Goal: Navigation & Orientation: Find specific page/section

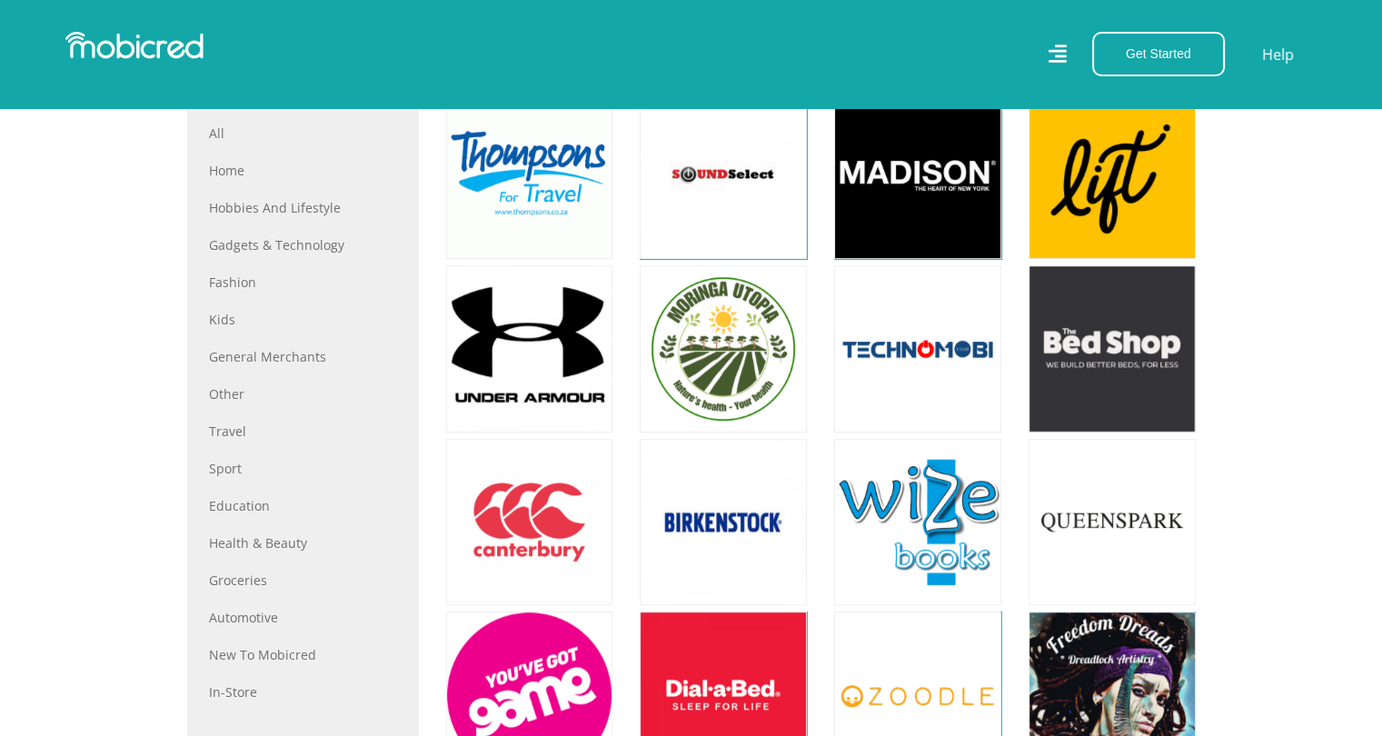
scroll to position [727, 0]
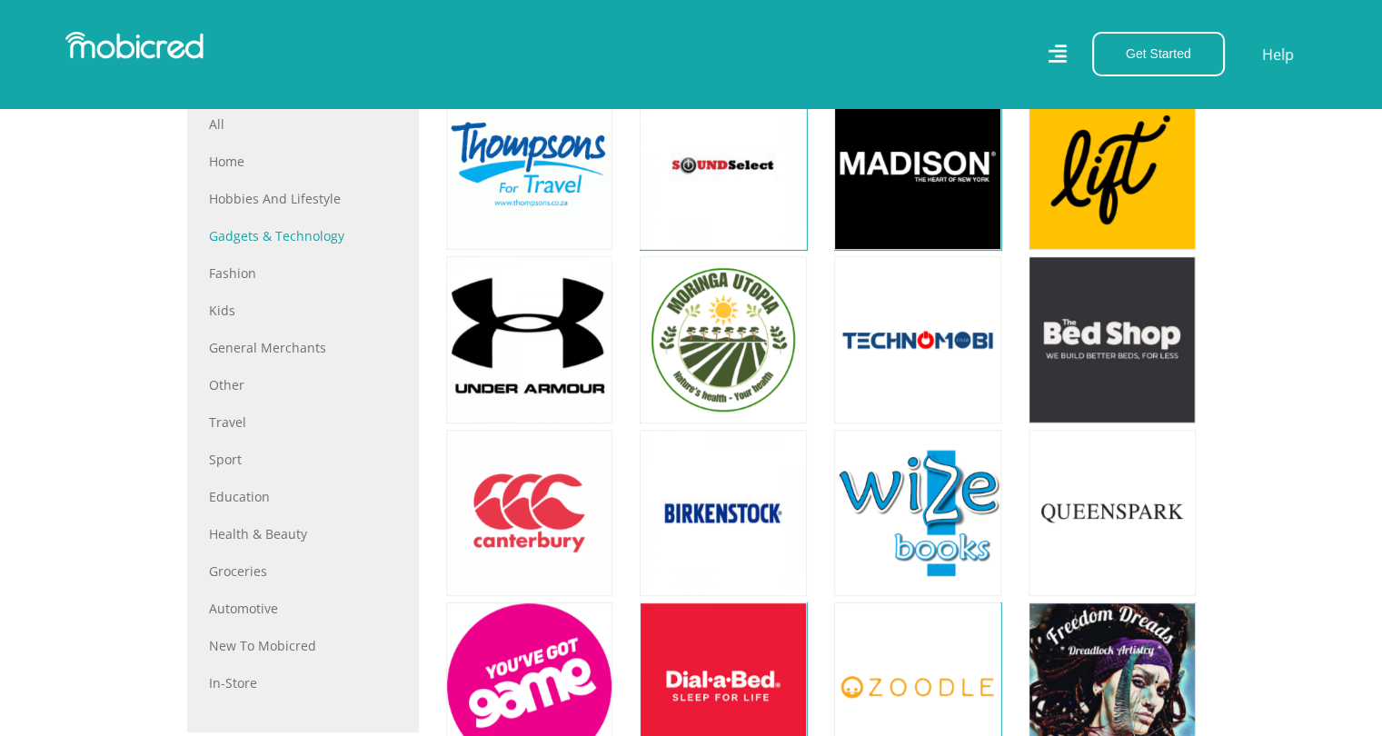
click at [322, 239] on link "Gadgets & Technology" at bounding box center [303, 235] width 188 height 19
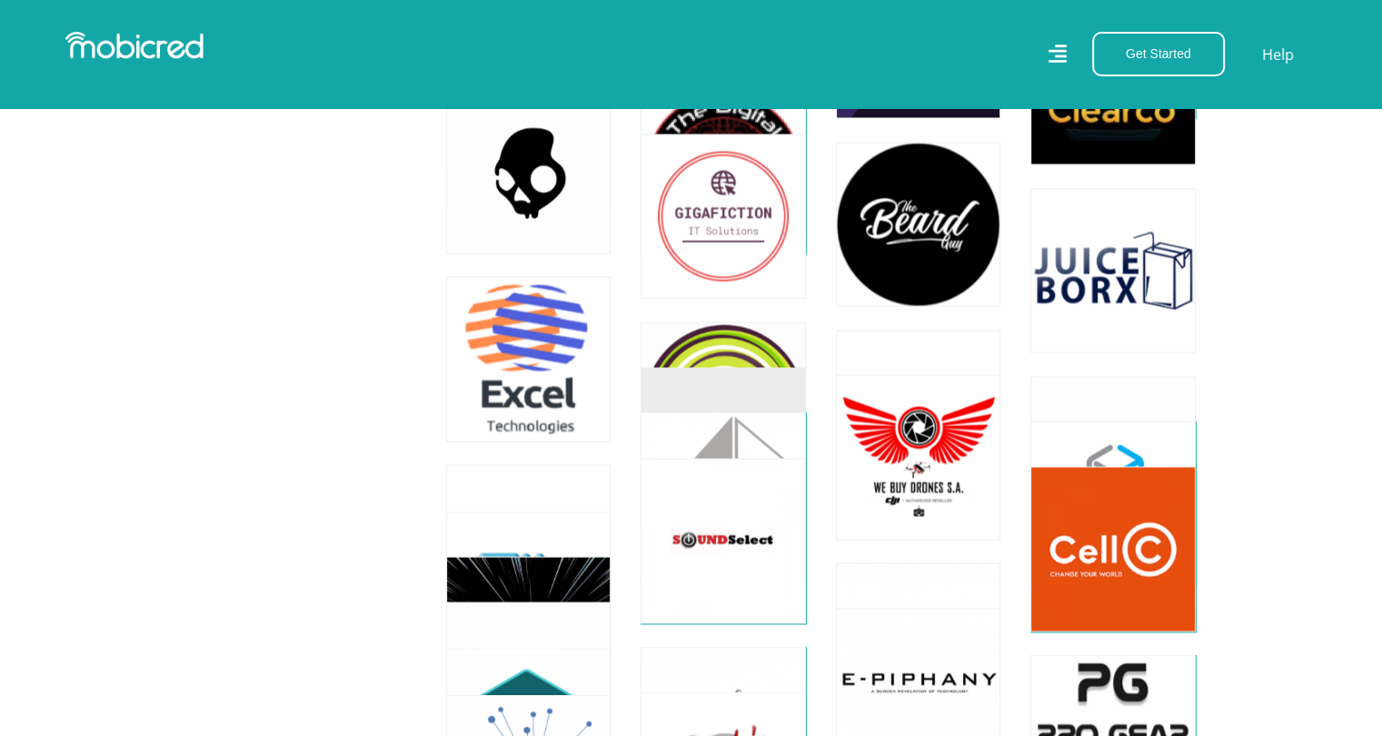
scroll to position [2907, 0]
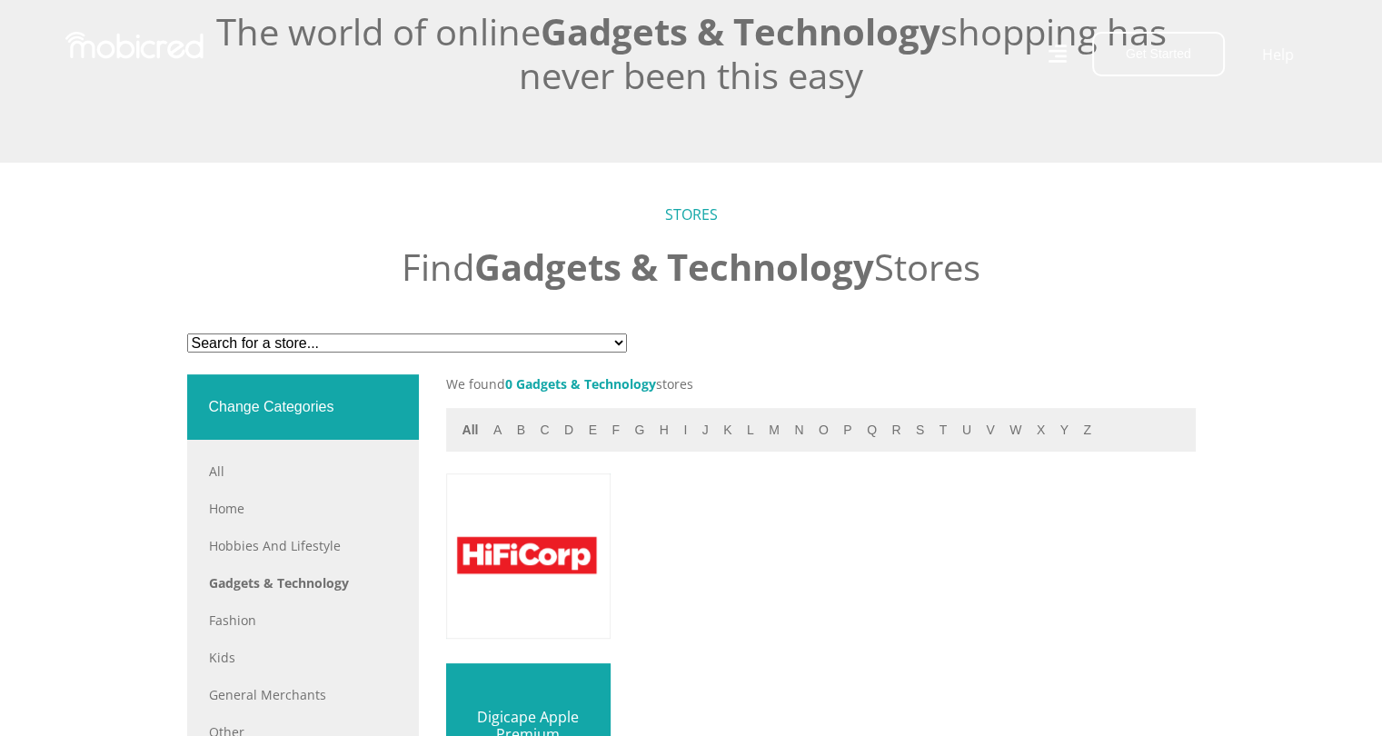
scroll to position [485, 0]
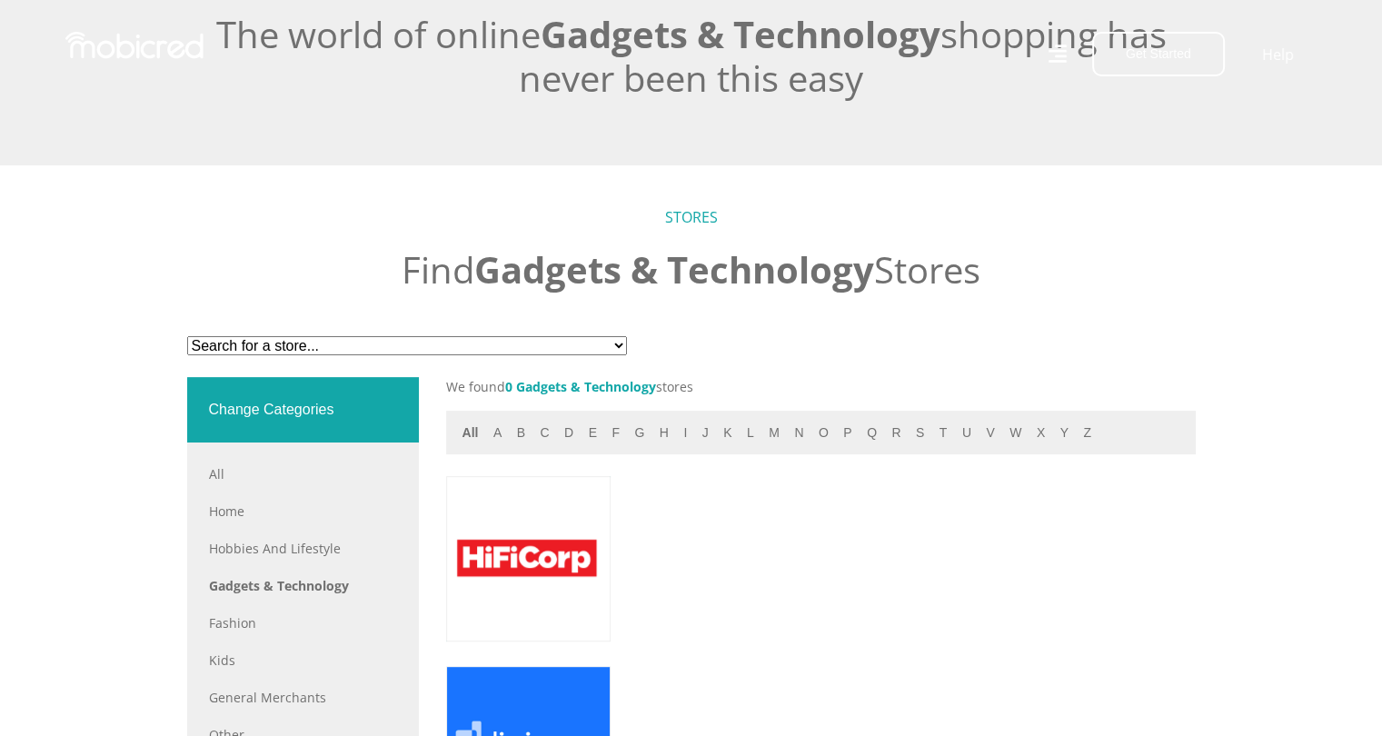
click at [552, 349] on select "Search for a store... American Tourister republik HiFiCorp Ceekah Closet Urban …" at bounding box center [407, 345] width 440 height 19
click at [342, 355] on select "Search for a store... American Tourister republik HiFiCorp Ceekah Closet Urban …" at bounding box center [407, 345] width 440 height 19
click at [346, 346] on select "Search for a store... American Tourister republik HiFiCorp Ceekah Closet Urban …" at bounding box center [407, 345] width 440 height 19
click at [187, 336] on select "Search for a store... American Tourister republik HiFiCorp Ceekah Closet Urban …" at bounding box center [407, 345] width 440 height 19
click at [659, 438] on button "h" at bounding box center [664, 432] width 20 height 21
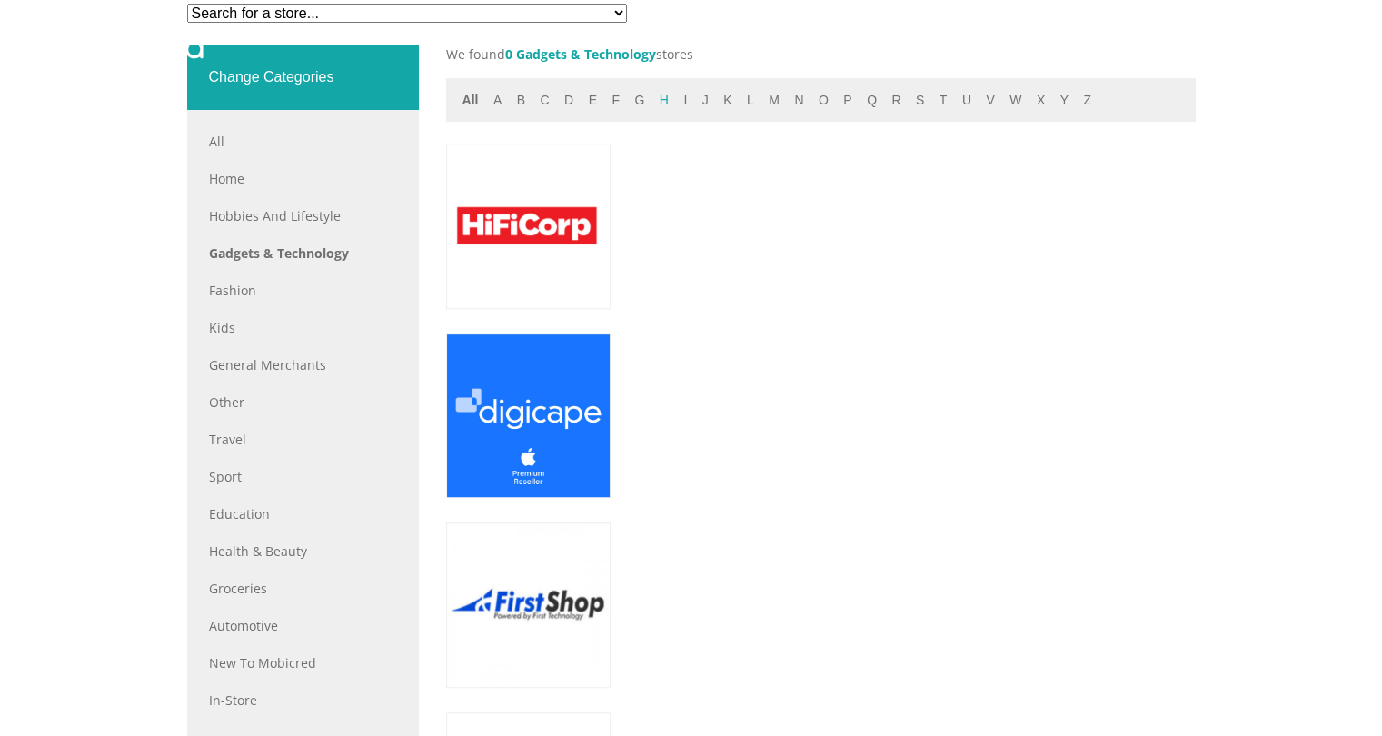
scroll to position [848, 0]
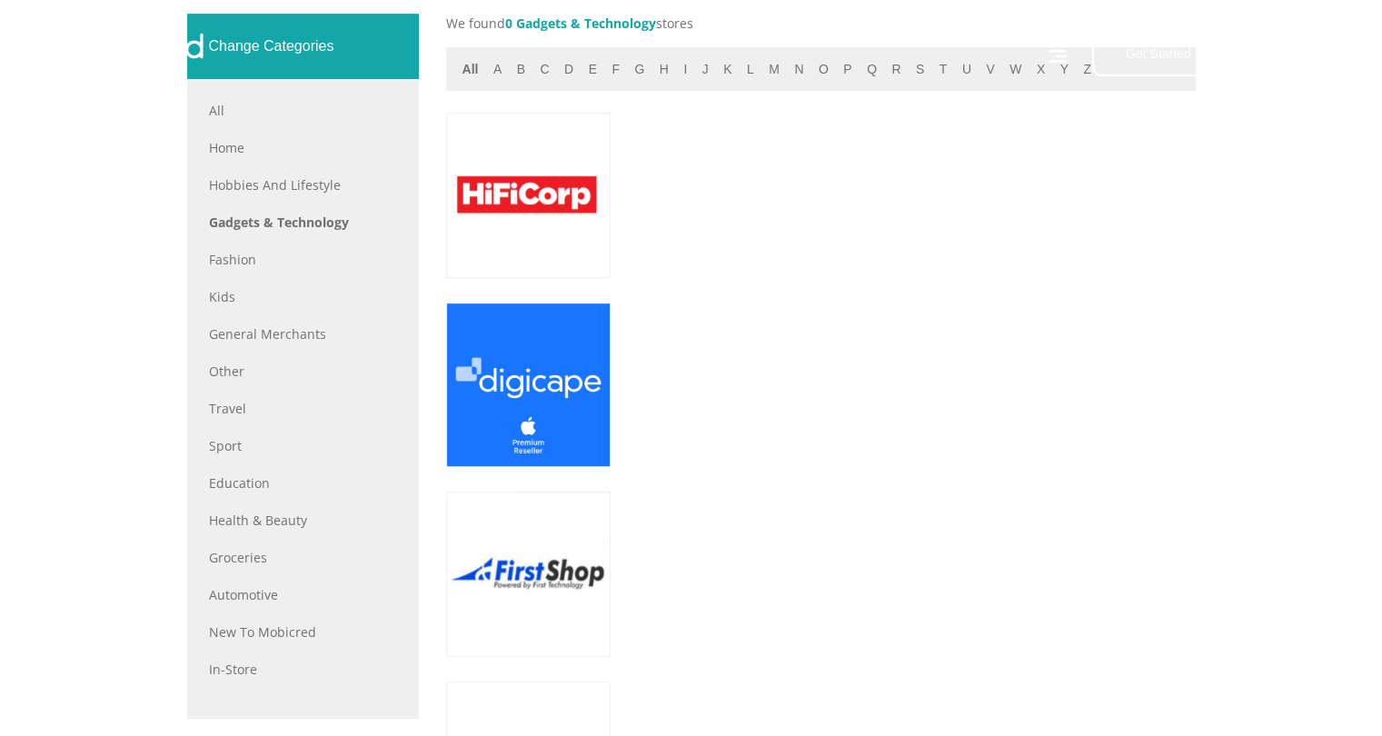
click at [655, 74] on div at bounding box center [372, 54] width 640 height 45
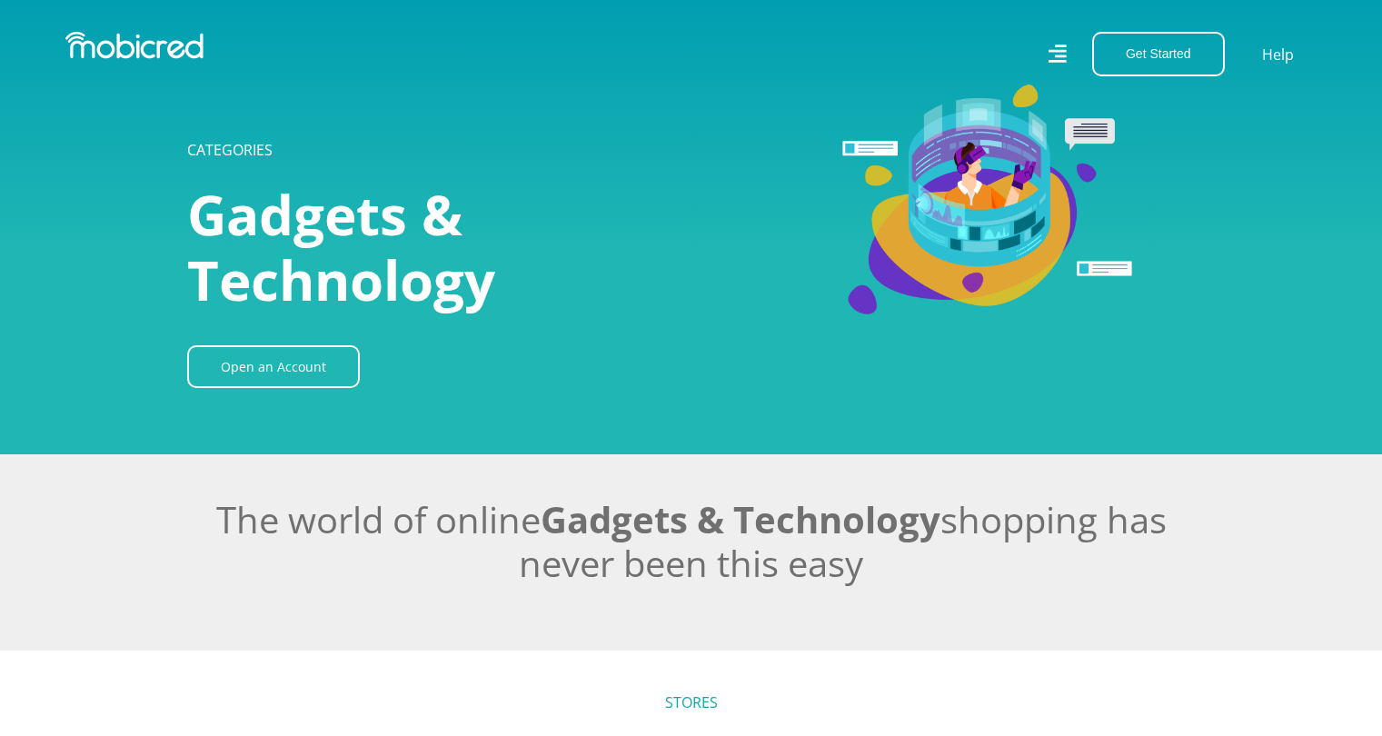
scroll to position [848, 0]
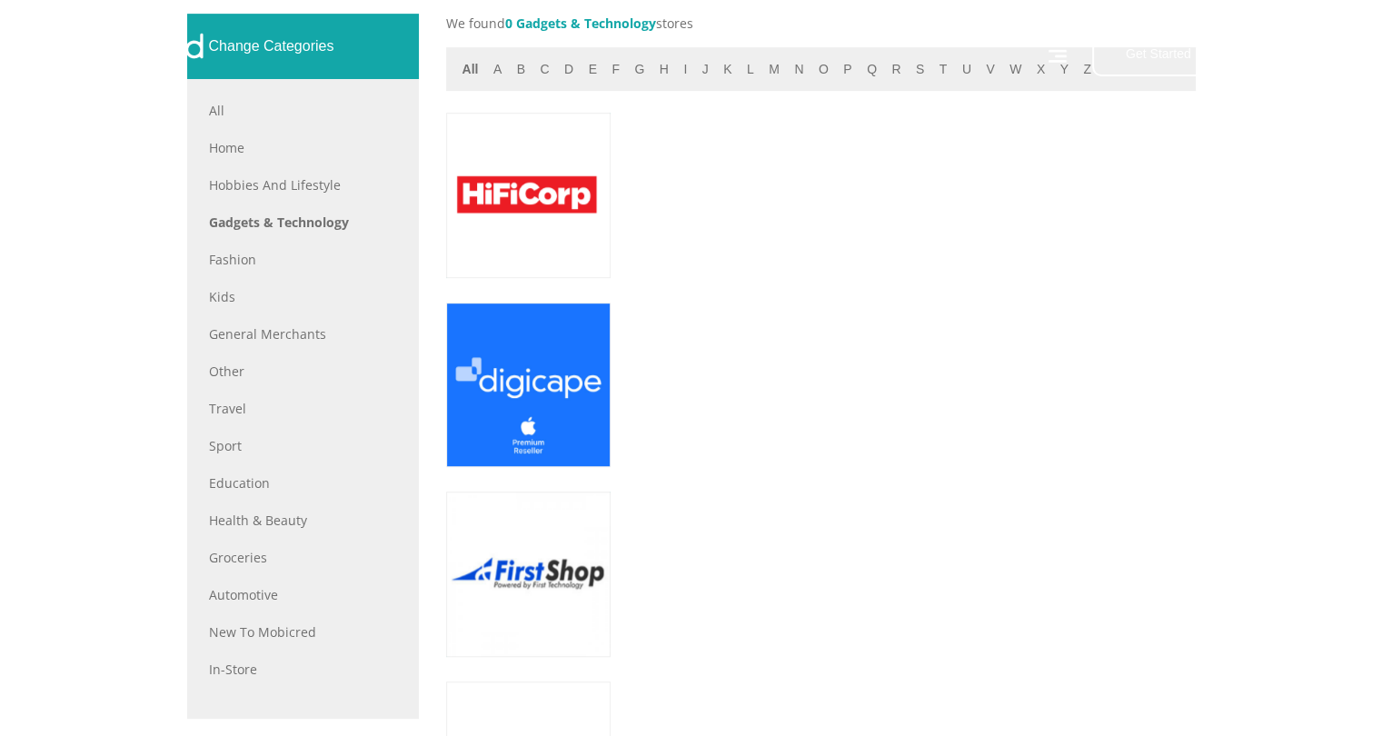
click at [658, 74] on div at bounding box center [372, 54] width 640 height 45
click at [654, 71] on div at bounding box center [372, 54] width 640 height 45
click at [656, 71] on div at bounding box center [372, 54] width 640 height 45
click at [214, 110] on link "All" at bounding box center [303, 110] width 188 height 19
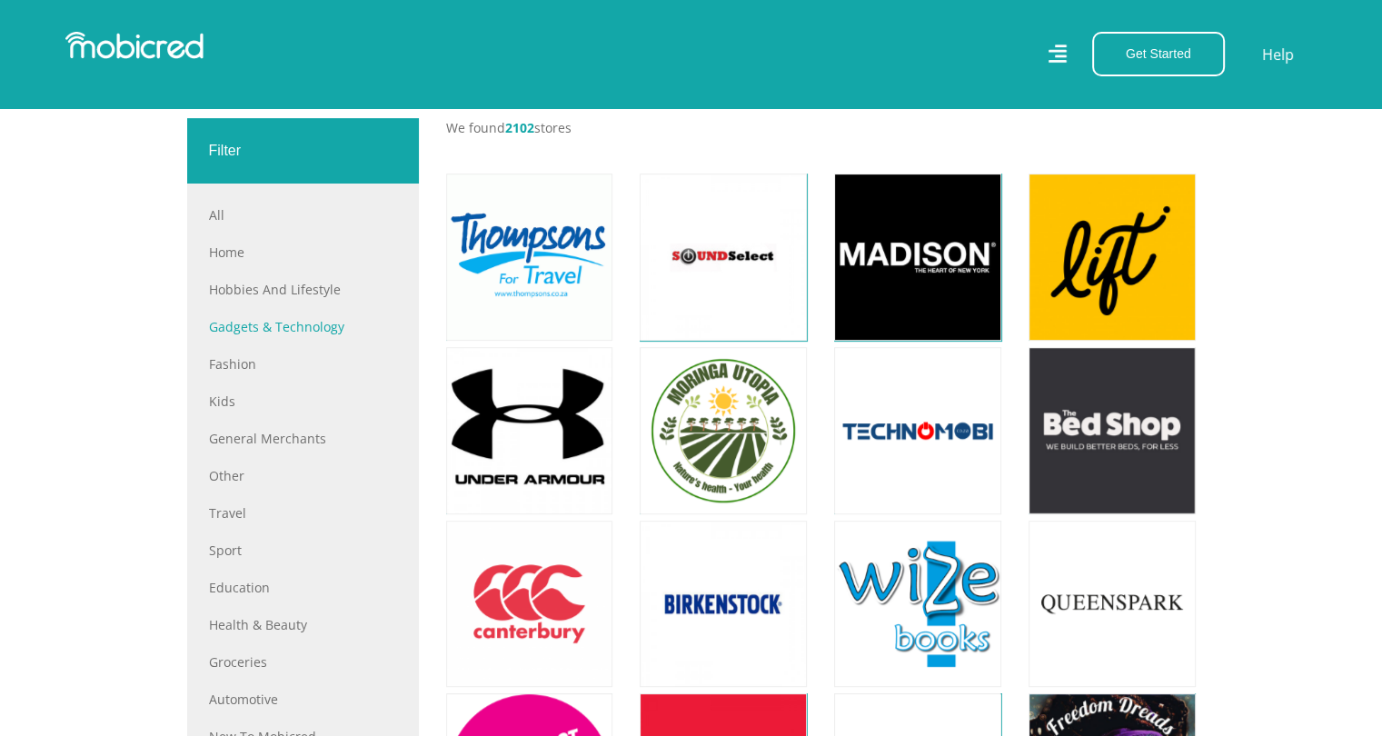
scroll to position [273, 0]
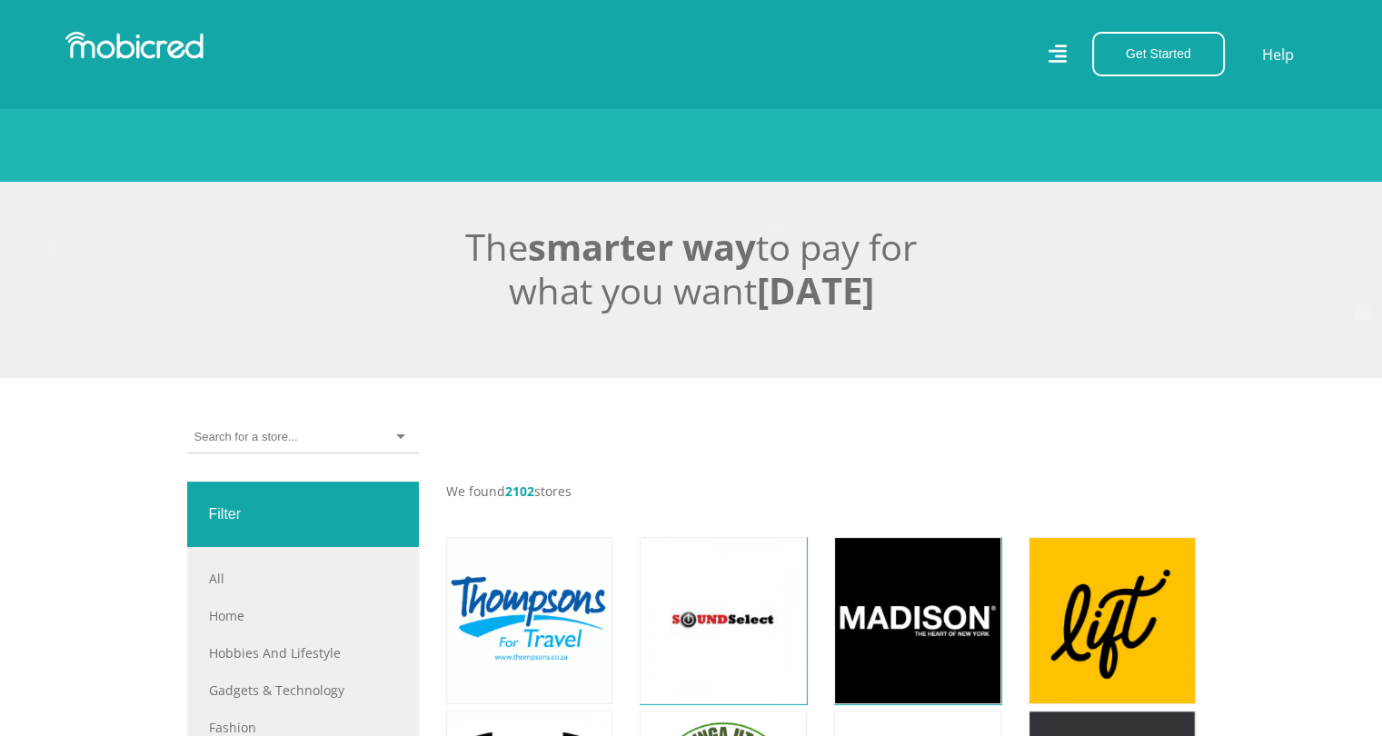
click at [390, 435] on div at bounding box center [303, 438] width 232 height 32
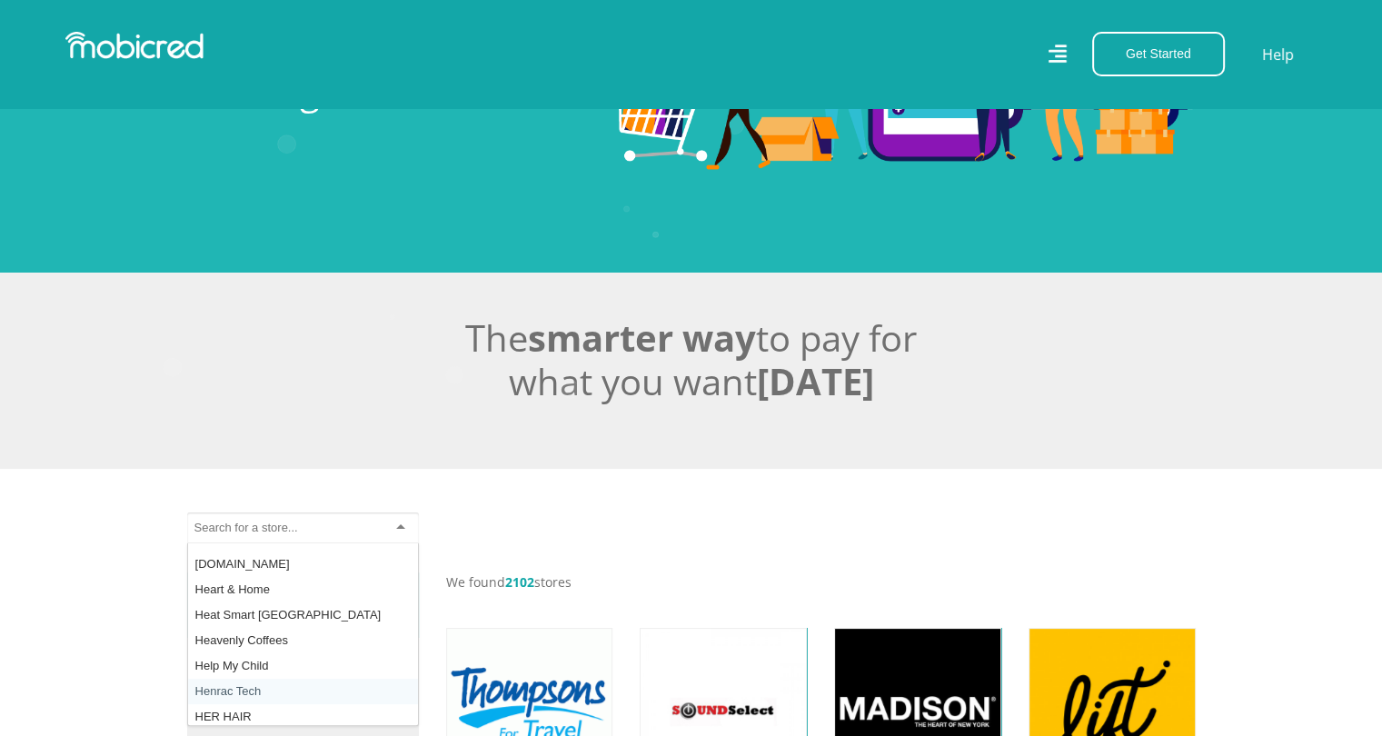
scroll to position [24211, 0]
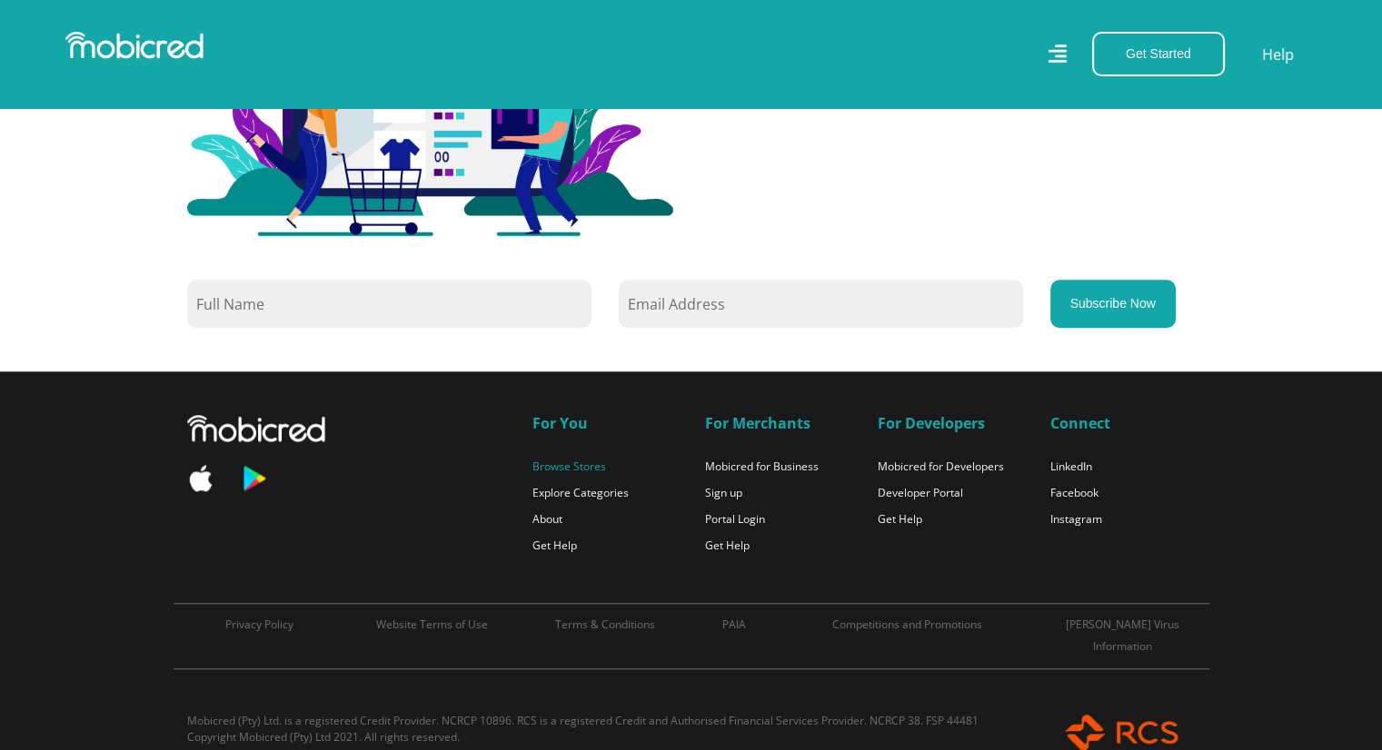
scroll to position [1612, 0]
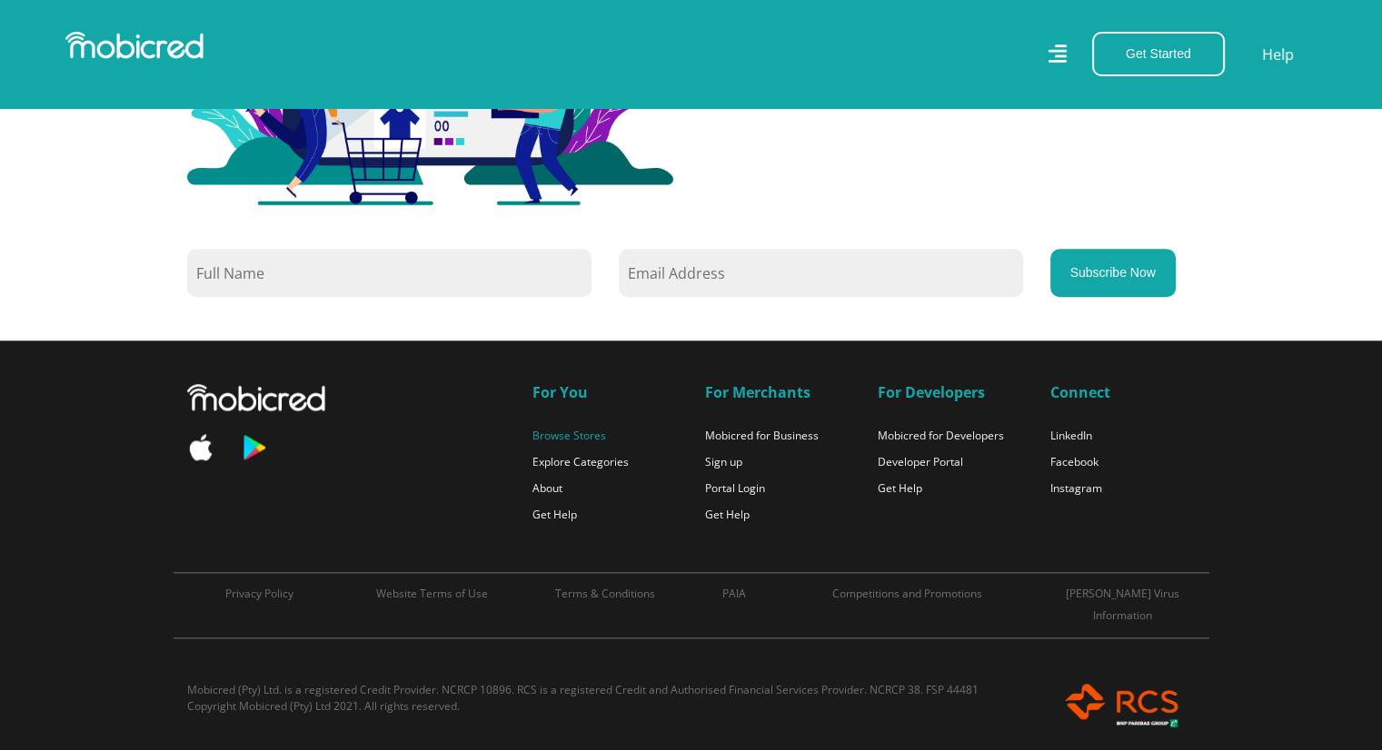
click at [578, 431] on link "Browse Stores" at bounding box center [569, 435] width 74 height 15
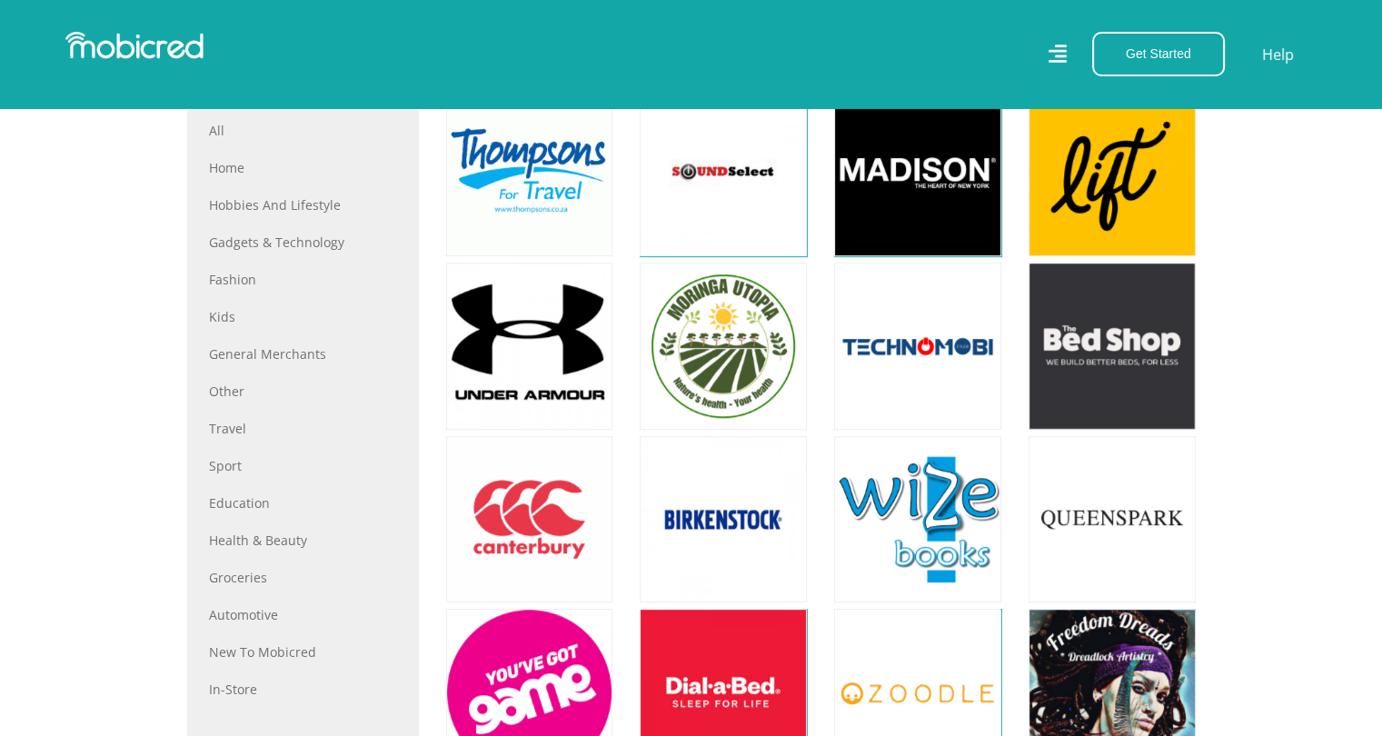
scroll to position [454, 0]
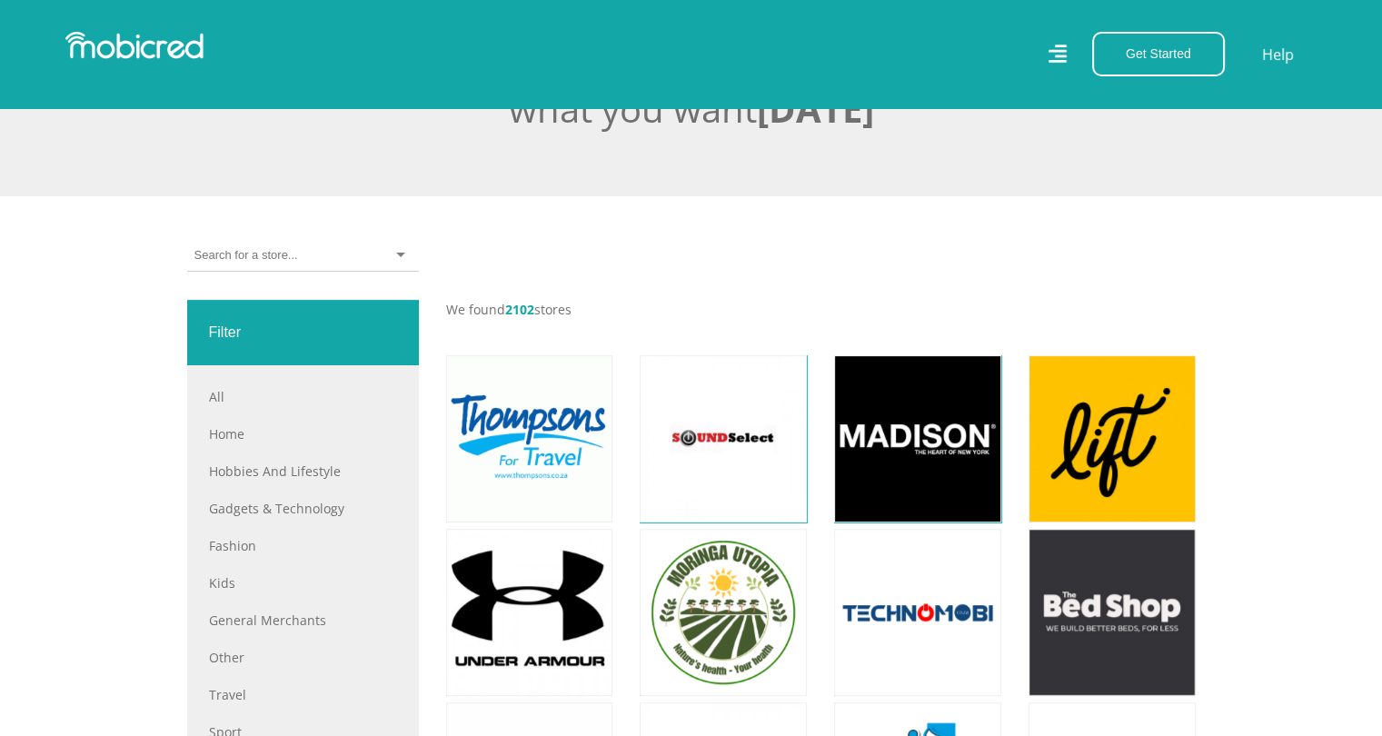
click at [292, 258] on input "select-one" at bounding box center [245, 255] width 103 height 16
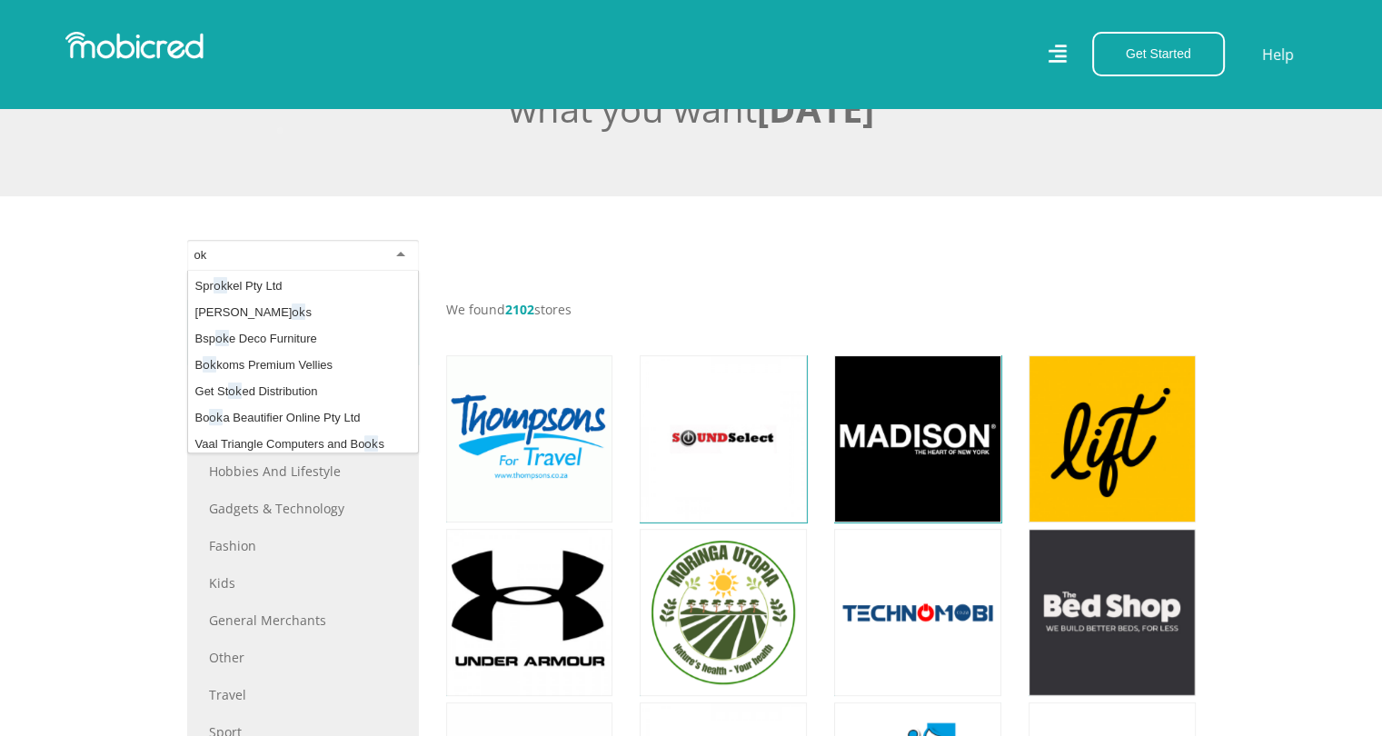
scroll to position [0, 0]
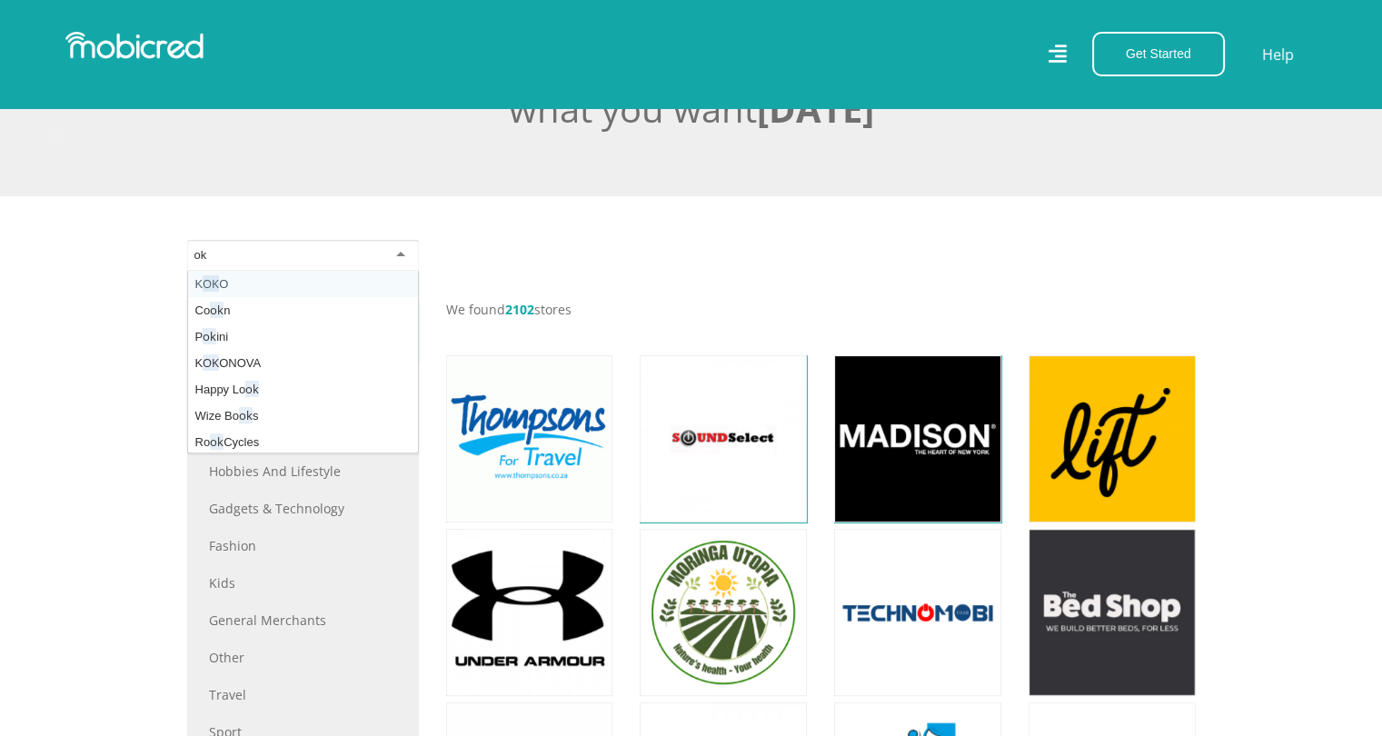
type input "ok"
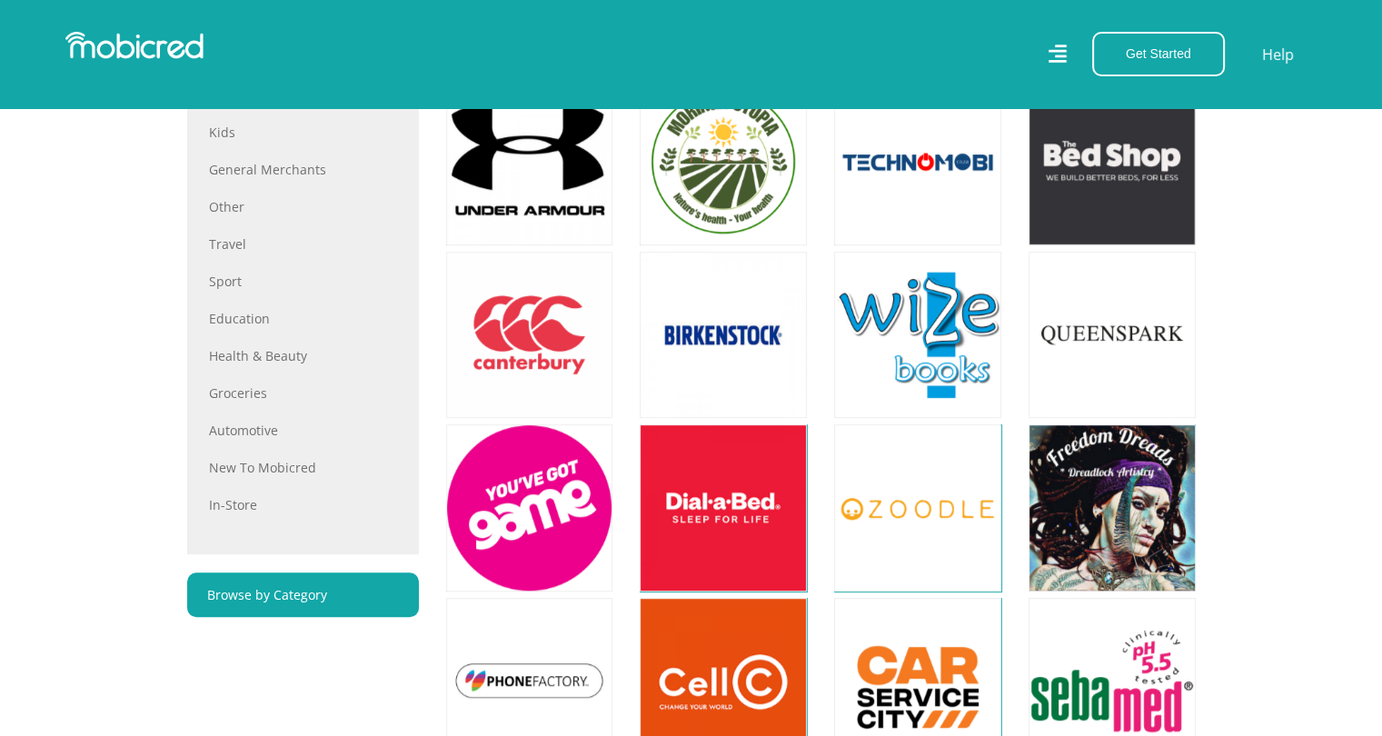
scroll to position [908, 0]
